Goal: Navigation & Orientation: Find specific page/section

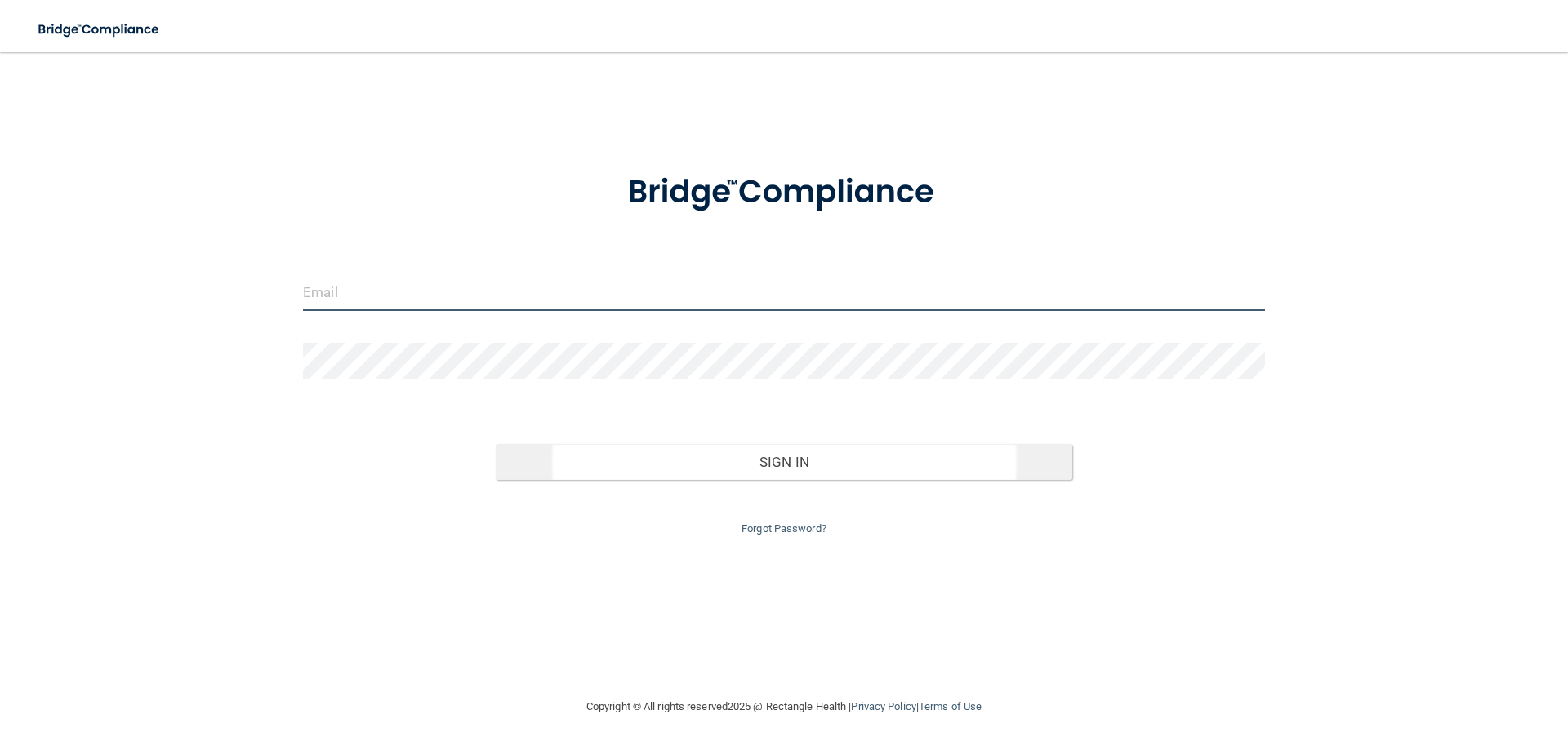
type input "[EMAIL_ADDRESS][DOMAIN_NAME]"
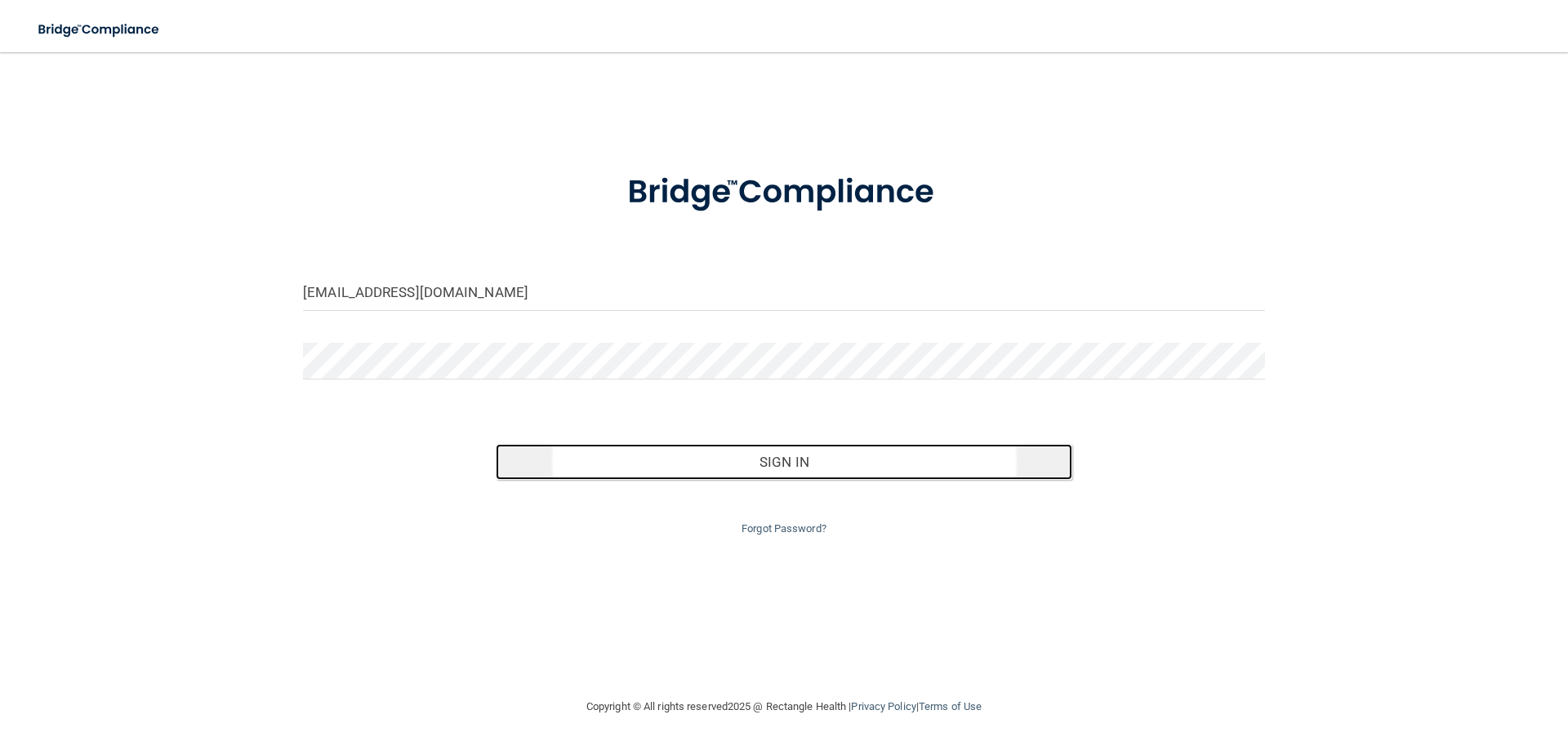
click at [773, 456] on button "Sign In" at bounding box center [784, 462] width 577 height 36
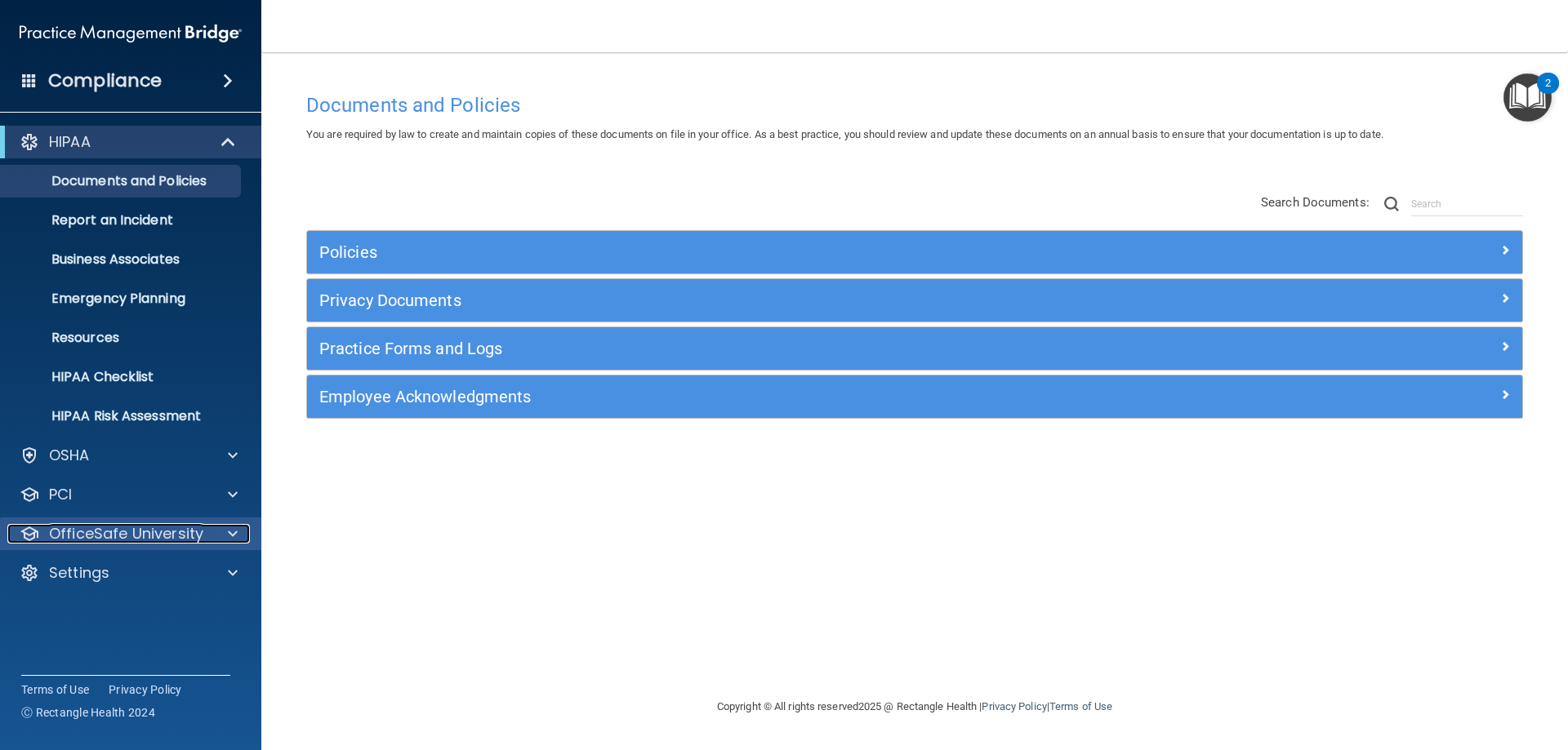
click at [67, 538] on p "OfficeSafe University" at bounding box center [126, 534] width 154 height 20
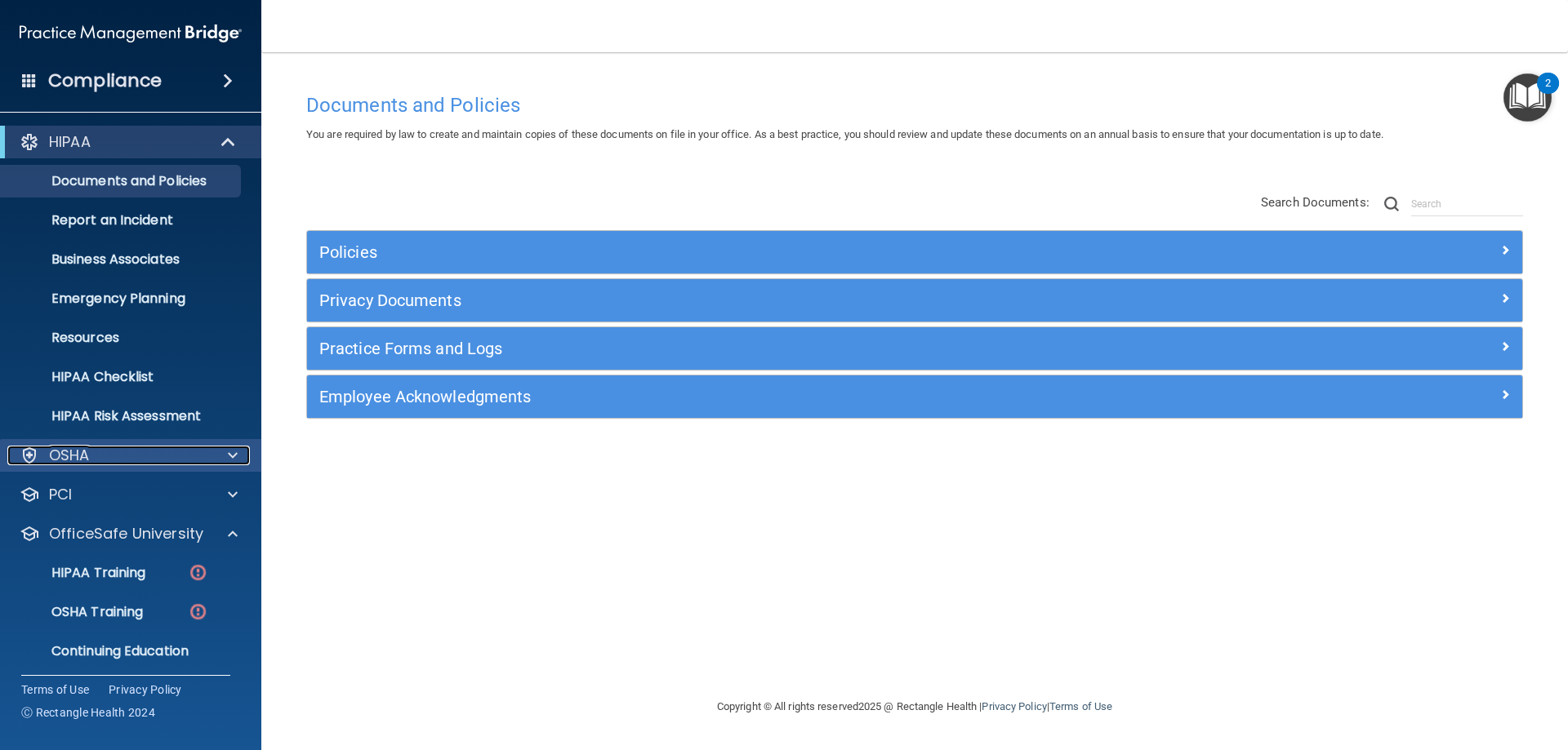
click at [83, 454] on p "OSHA" at bounding box center [69, 456] width 41 height 20
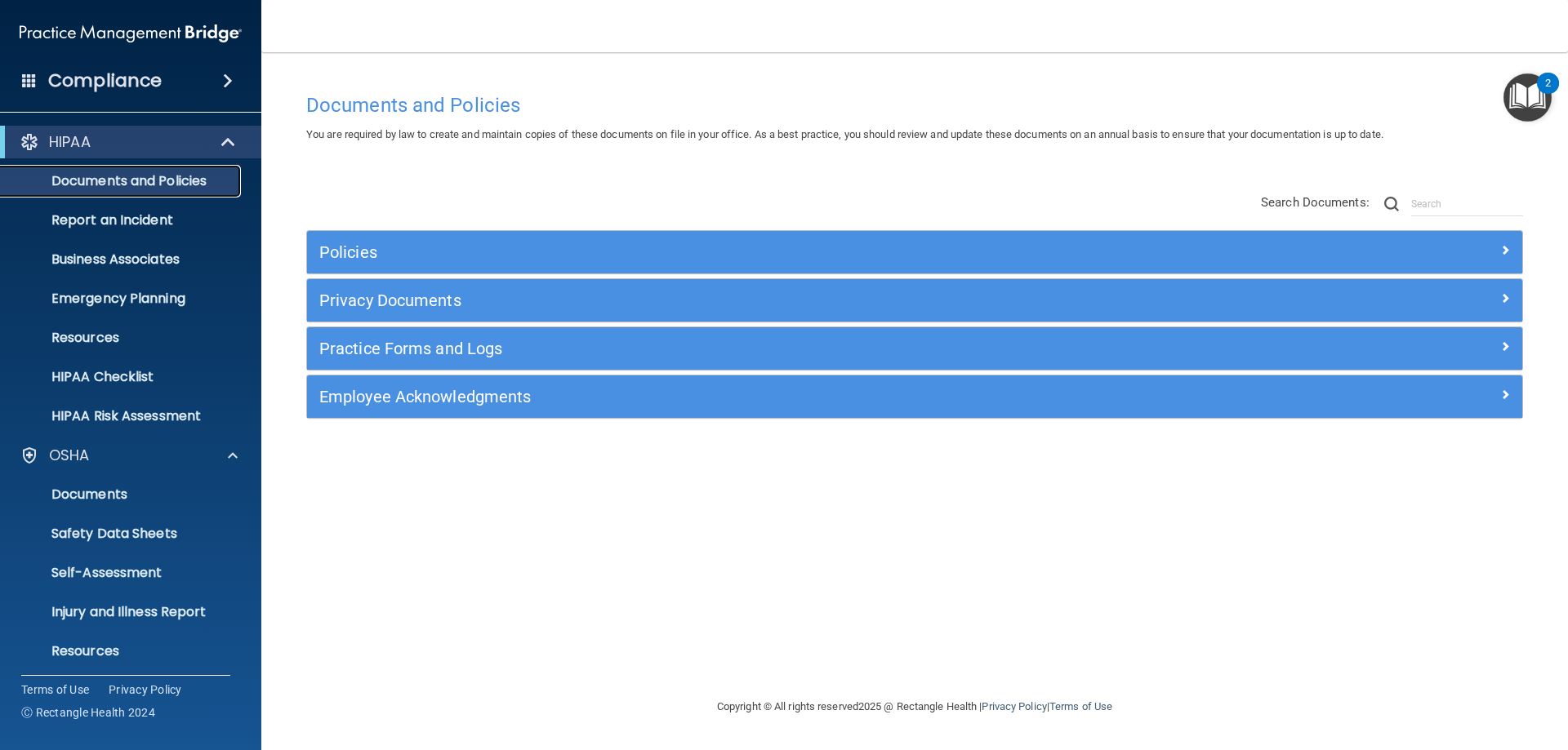
click at [98, 176] on p "Documents and Policies" at bounding box center [122, 181] width 223 height 16
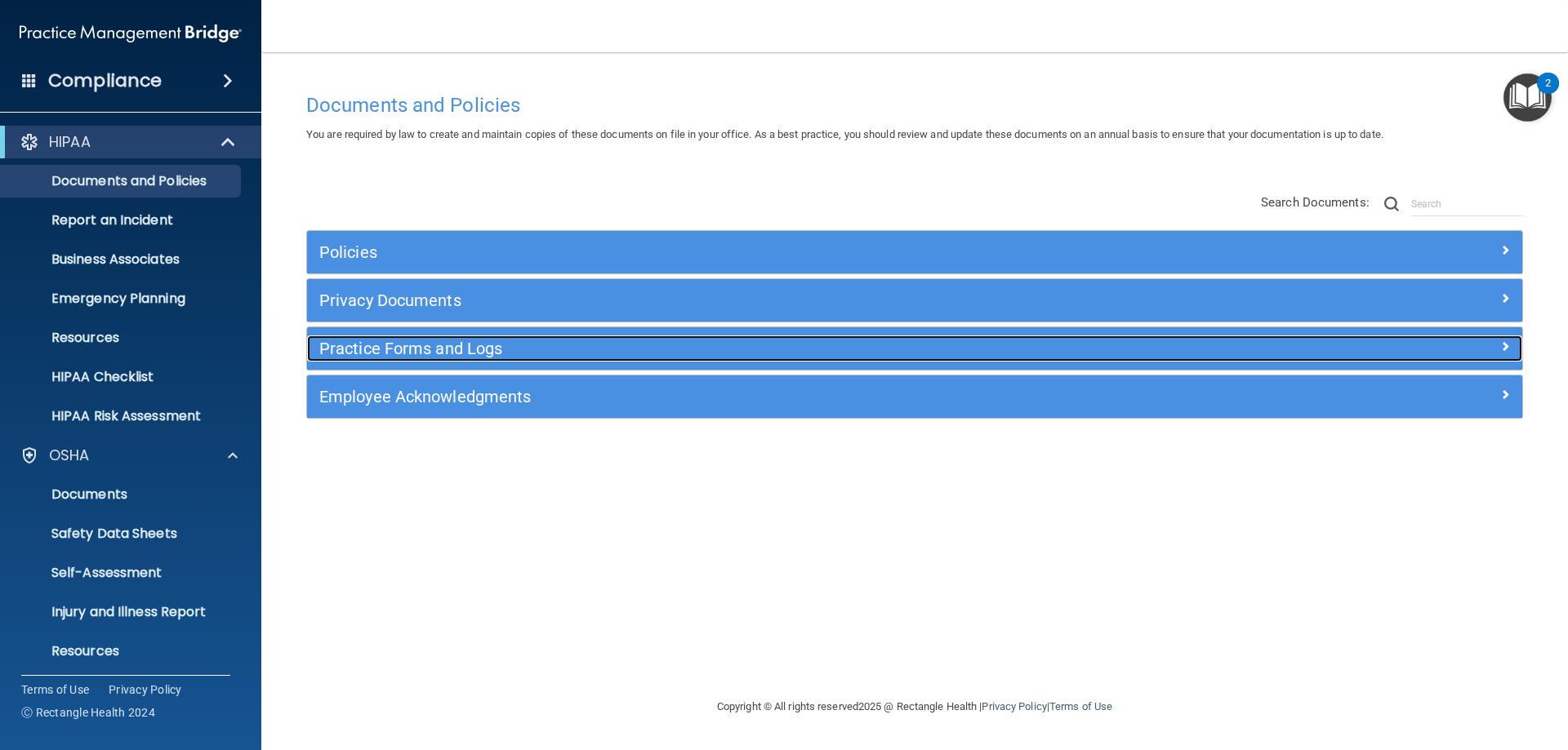
click at [374, 347] on h5 "Practice Forms and Logs" at bounding box center [763, 348] width 887 height 18
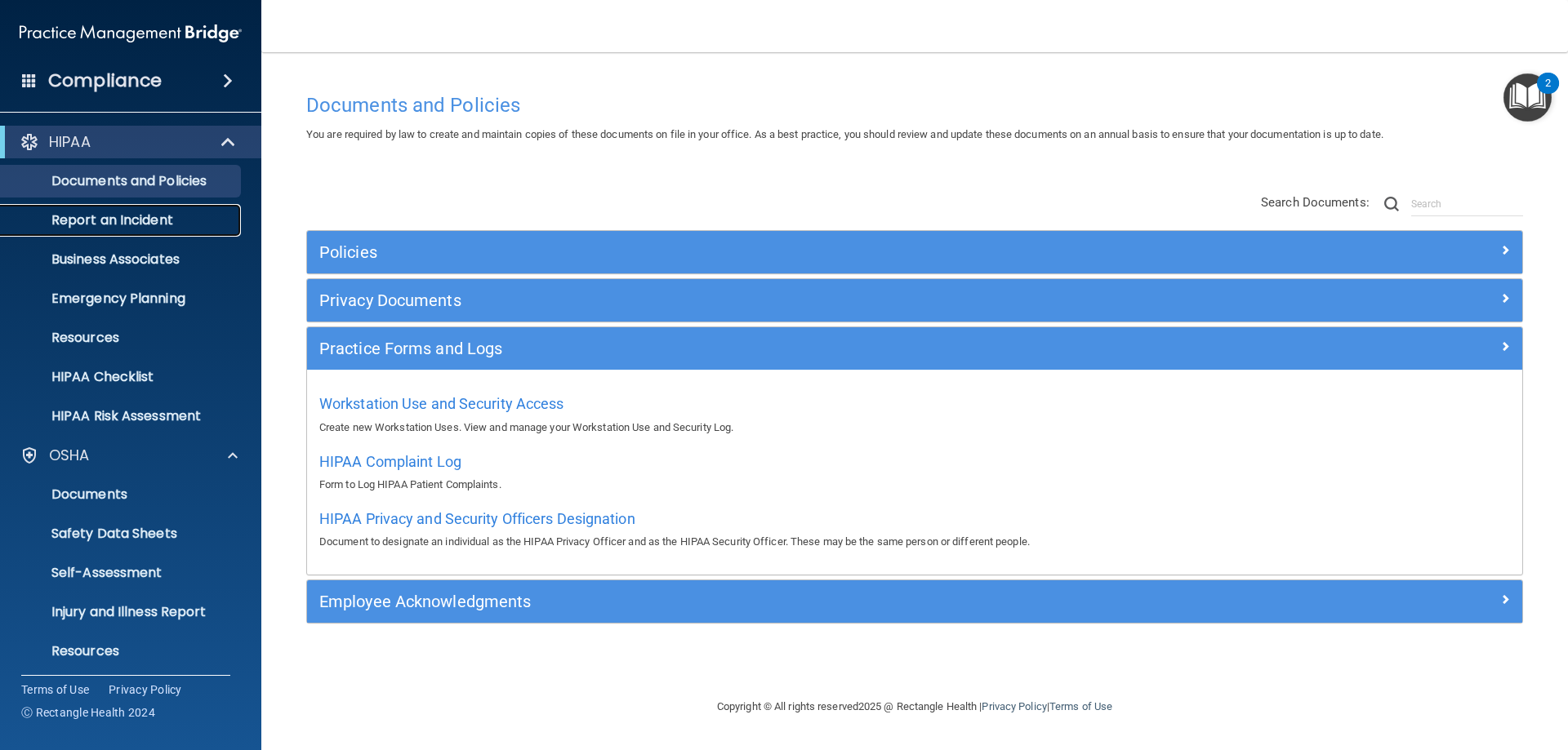
click at [83, 213] on p "Report an Incident" at bounding box center [122, 220] width 223 height 16
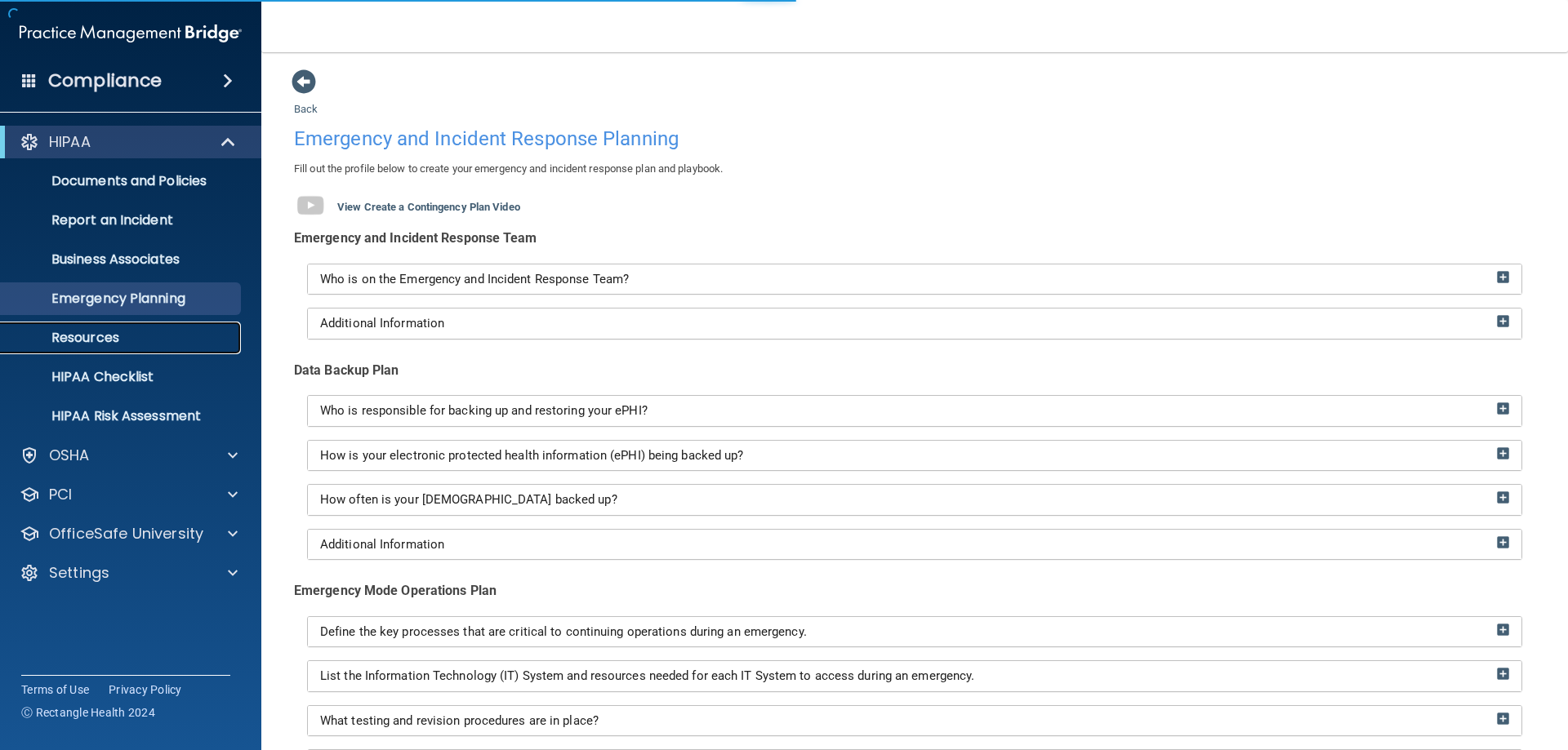
click at [76, 337] on p "Resources" at bounding box center [122, 338] width 223 height 16
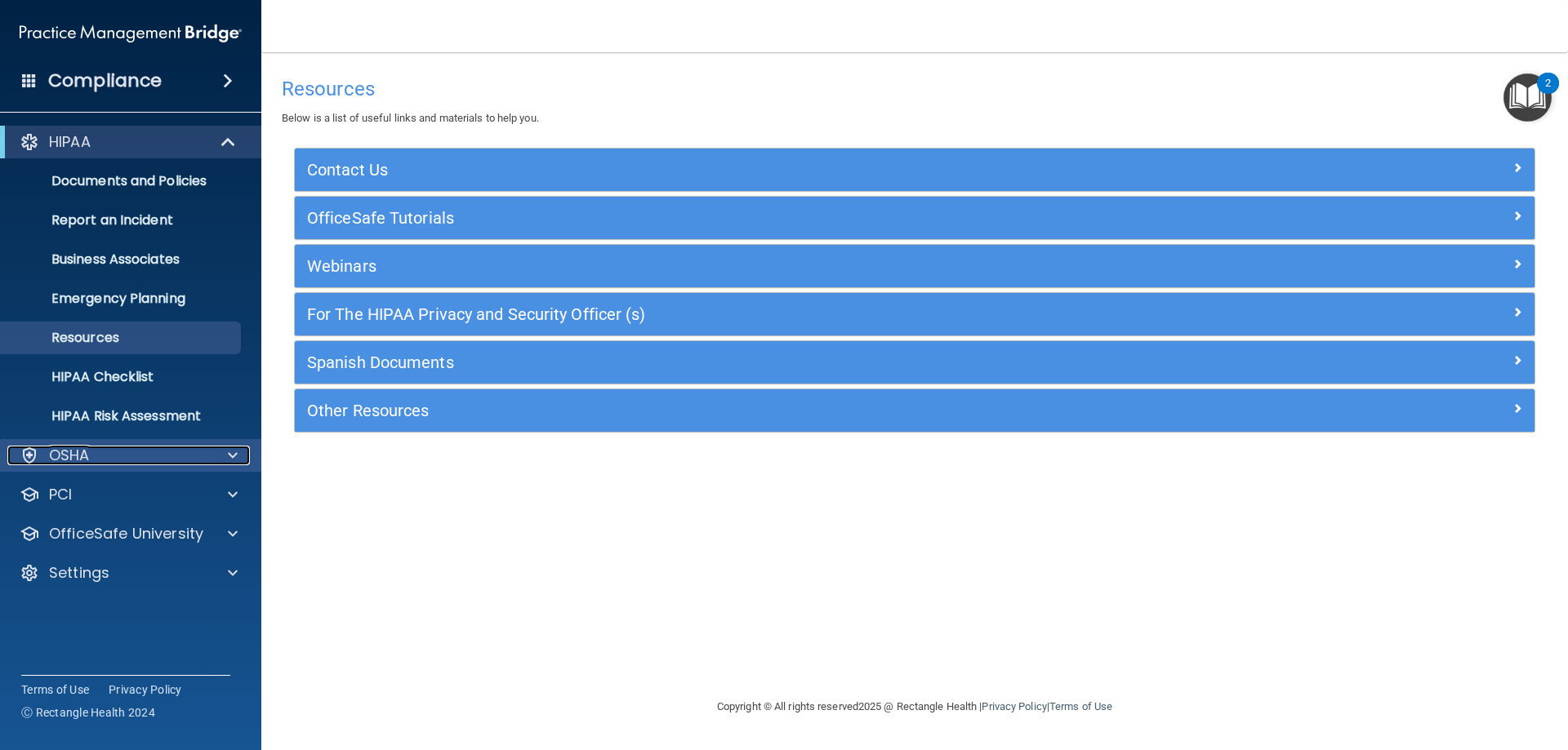
click at [69, 459] on p "OSHA" at bounding box center [69, 456] width 41 height 20
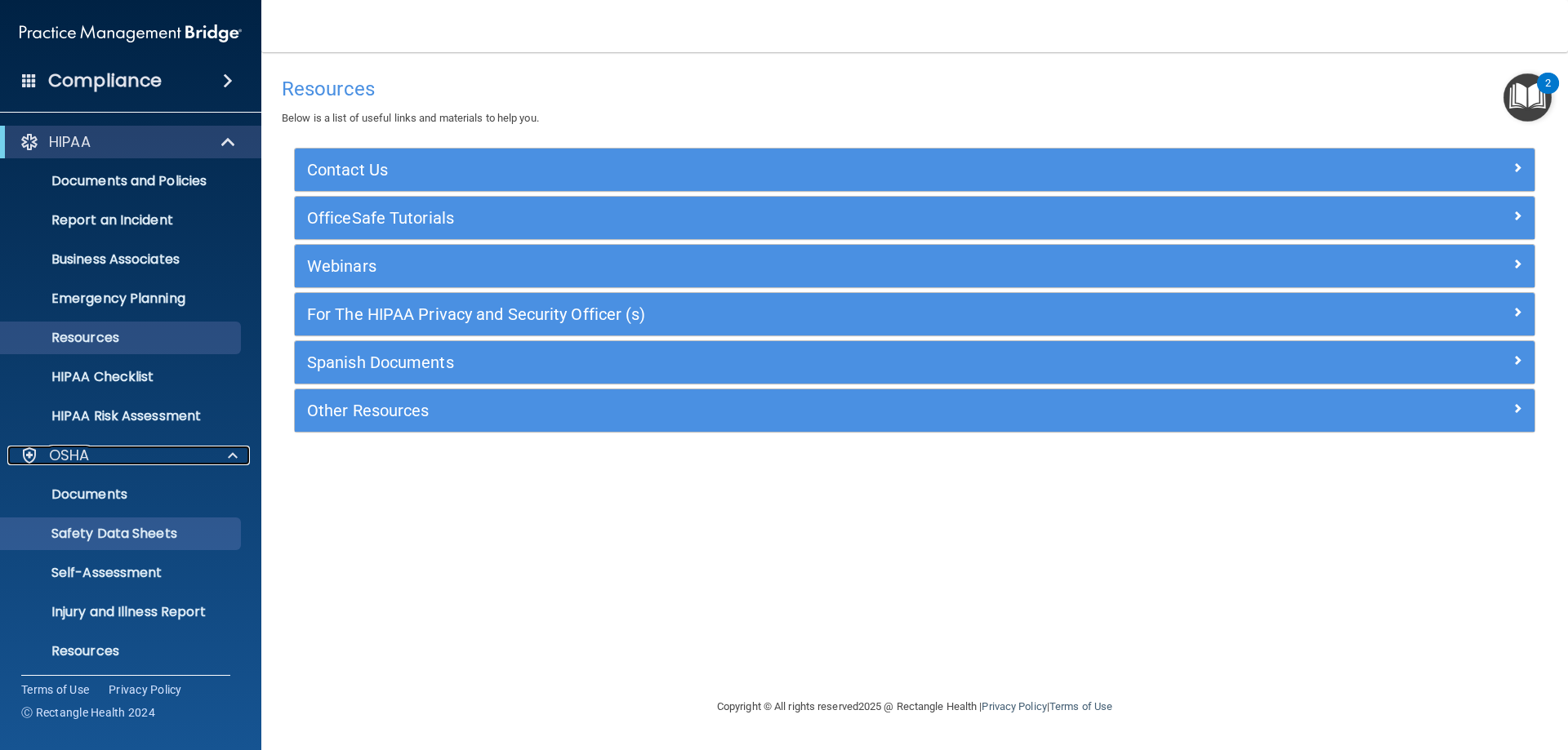
scroll to position [123, 0]
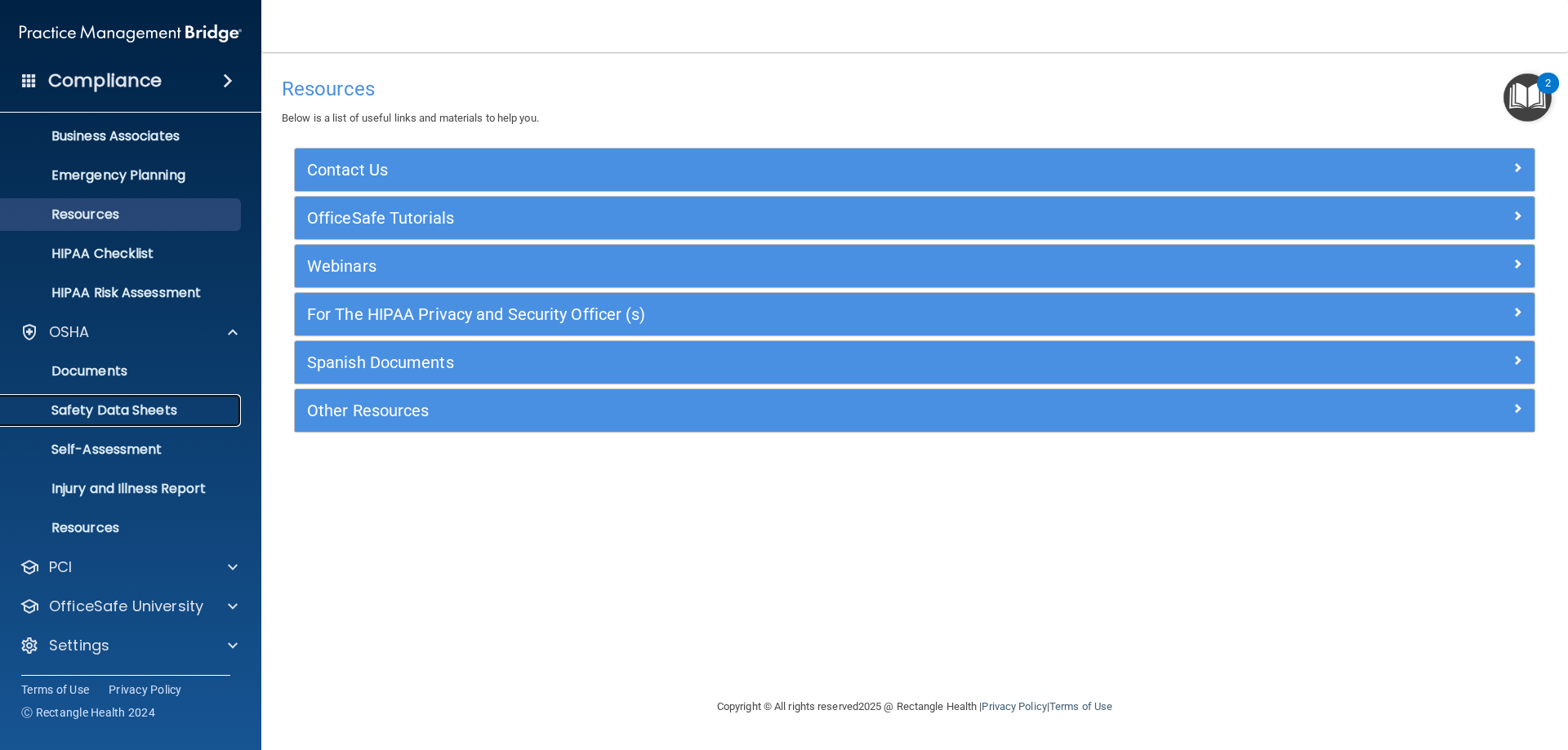
click at [125, 414] on p "Safety Data Sheets" at bounding box center [122, 410] width 223 height 16
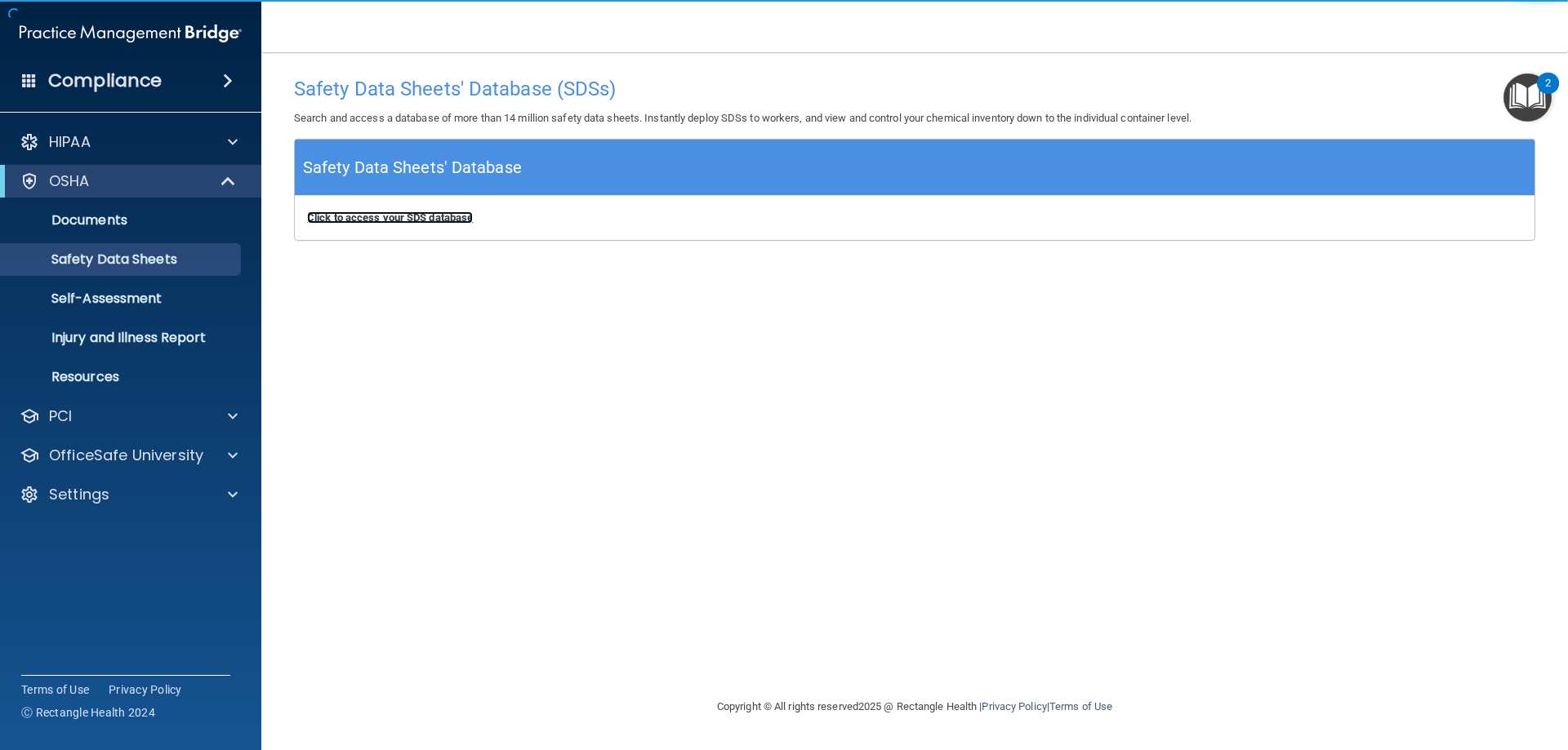
click at [424, 219] on b "Click to access your SDS database" at bounding box center [389, 218] width 166 height 12
